Goal: Transaction & Acquisition: Purchase product/service

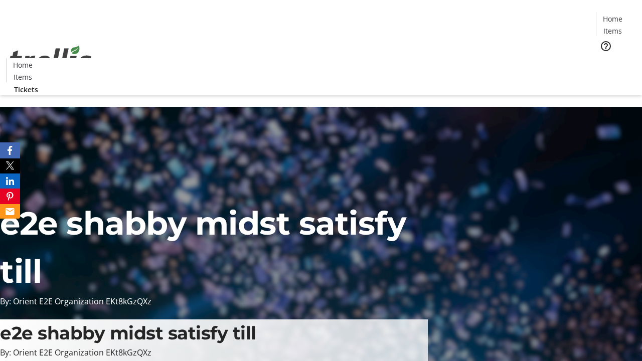
click at [604, 58] on span "Tickets" at bounding box center [616, 63] width 24 height 11
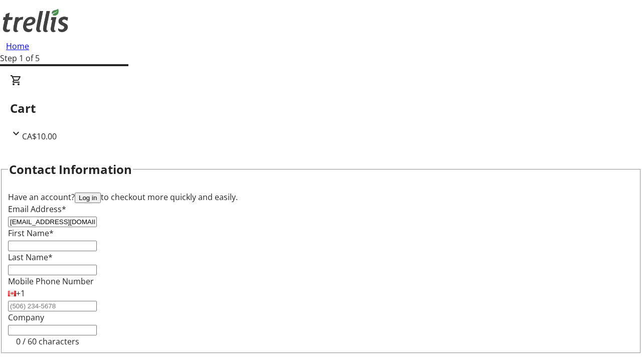
type input "[EMAIL_ADDRESS][DOMAIN_NAME]"
type input "Chauncey"
type input "[PERSON_NAME]"
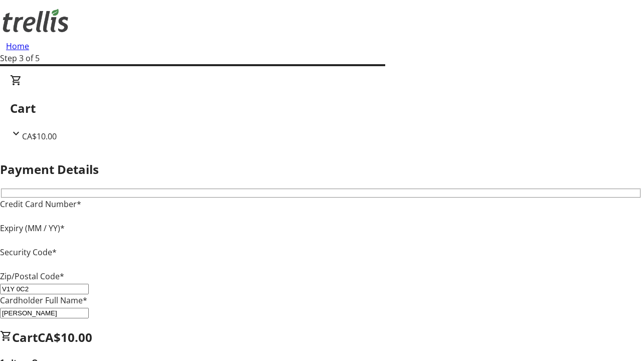
type input "V1Y 0C2"
